Goal: Navigation & Orientation: Find specific page/section

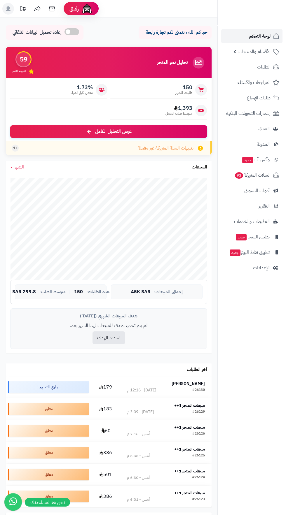
click at [262, 37] on span "لوحة التحكم" at bounding box center [259, 36] width 21 height 8
